Goal: Information Seeking & Learning: Learn about a topic

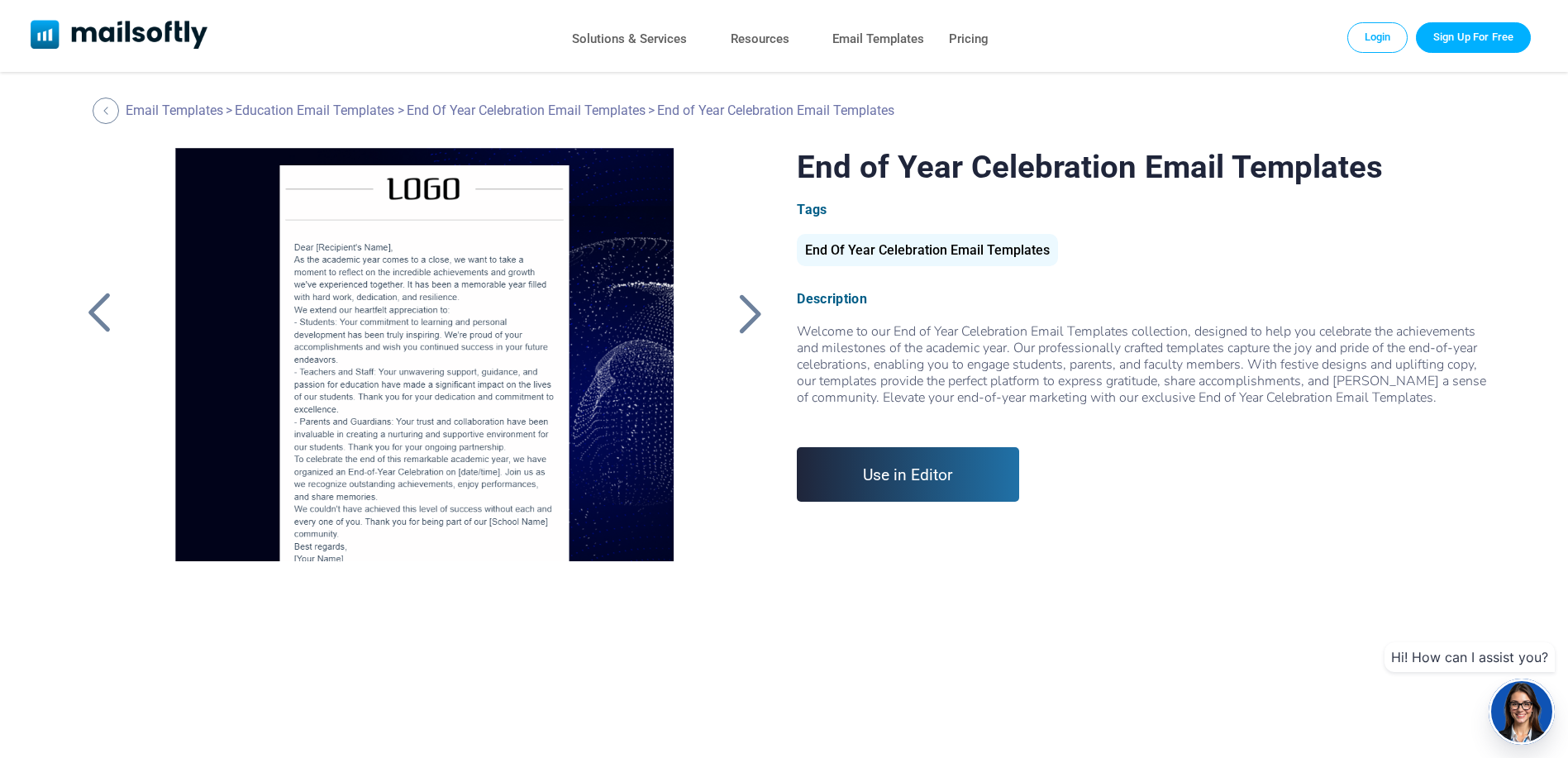
click at [739, 314] on div at bounding box center [750, 313] width 41 height 43
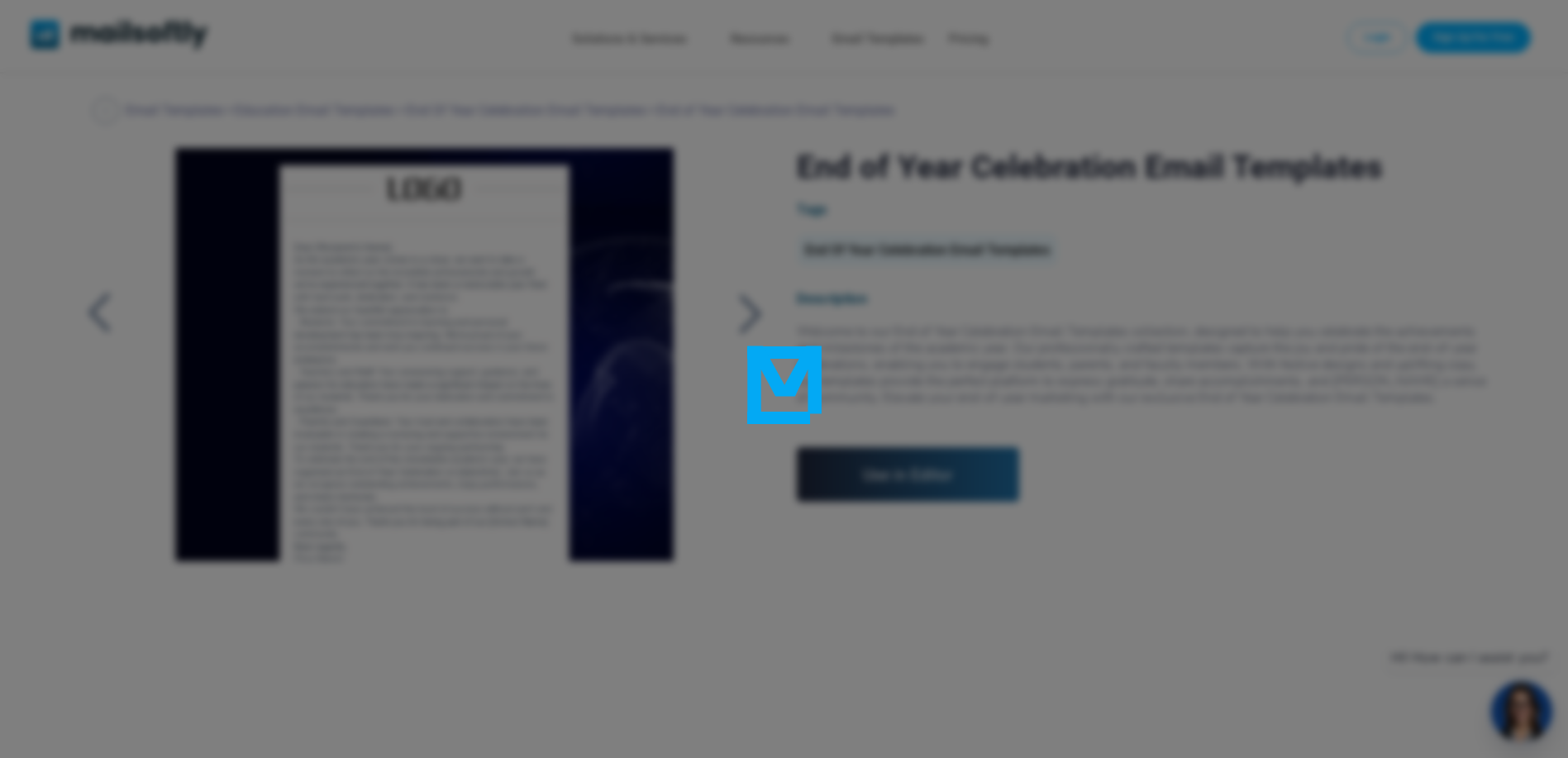
click at [759, 314] on div at bounding box center [784, 379] width 1568 height 758
